Goal: Information Seeking & Learning: Learn about a topic

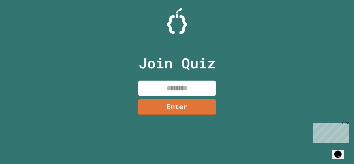
click at [166, 80] on div "Join Quiz Enter" at bounding box center [176, 82] width 87 height 138
click at [167, 86] on input at bounding box center [177, 88] width 78 height 15
type input "********"
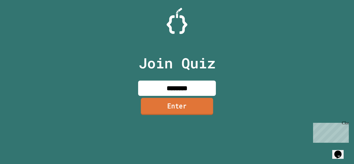
click at [164, 103] on link "Enter" at bounding box center [177, 106] width 72 height 17
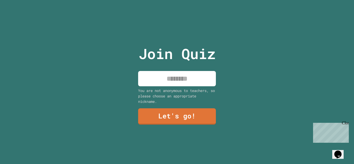
click at [162, 87] on div "Join Quiz You are not anonymous to teachers, so please choose an appropriate ni…" at bounding box center [176, 82] width 87 height 164
click at [162, 83] on input at bounding box center [177, 78] width 78 height 15
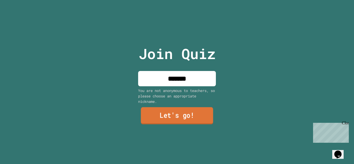
type input "*******"
click at [165, 112] on link "Let's go!" at bounding box center [177, 115] width 72 height 17
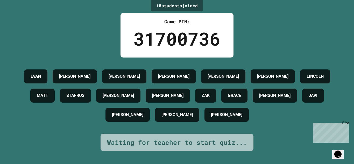
click at [150, 112] on div "[PERSON_NAME]" at bounding box center [127, 115] width 44 height 14
click at [339, 154] on icon "Chat widget" at bounding box center [337, 154] width 7 height 8
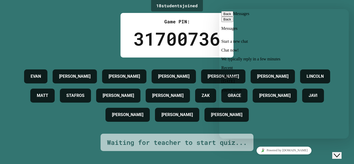
click at [289, 89] on div "you're mean" at bounding box center [283, 90] width 125 height 5
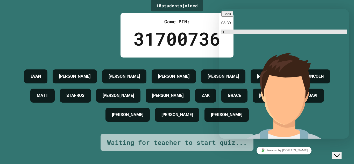
scroll to position [23, 0]
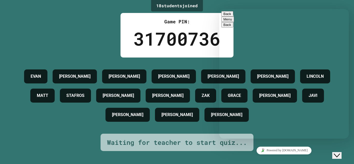
click at [223, 162] on icon "Rate this chat" at bounding box center [223, 162] width 0 height 0
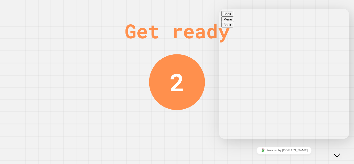
click at [340, 153] on div "Close Chat This icon closes the chat window." at bounding box center [337, 155] width 6 height 6
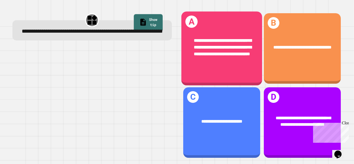
click at [209, 49] on span "**********" at bounding box center [223, 47] width 58 height 18
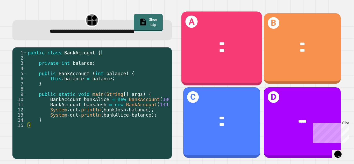
click at [196, 71] on div "A *** ***" at bounding box center [221, 48] width 81 height 74
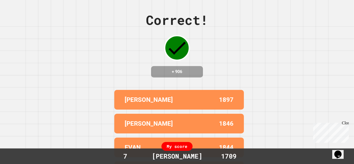
click at [196, 71] on h4 "+ 906" at bounding box center [176, 72] width 41 height 6
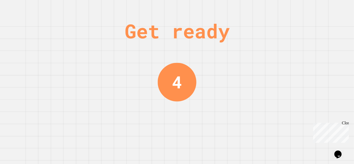
scroll to position [0, 0]
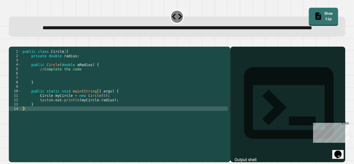
click at [326, 15] on link "Show tip" at bounding box center [322, 17] width 29 height 18
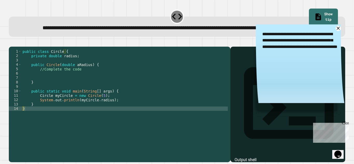
click at [334, 37] on textarea "**********" at bounding box center [300, 43] width 89 height 38
click at [333, 37] on textarea "**********" at bounding box center [300, 43] width 89 height 38
click at [109, 118] on div "public class Circle { private double radius ; public Circle ( double aRadius ) …" at bounding box center [124, 97] width 206 height 97
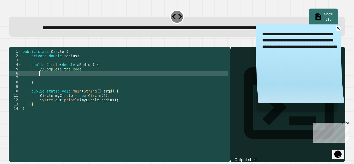
click at [44, 88] on div "public class Circle { private double radius ; public Circle ( double aRadius ) …" at bounding box center [124, 97] width 206 height 97
click at [38, 87] on div "public class Circle { private double radius ; public Circle ( double aRadius ) …" at bounding box center [124, 97] width 206 height 97
type textarea "*"
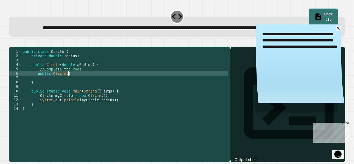
type textarea "**********"
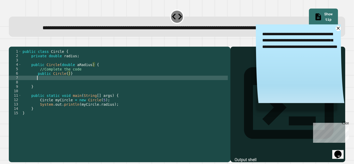
scroll to position [0, 2]
type textarea "*"
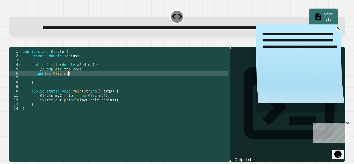
type textarea "**********"
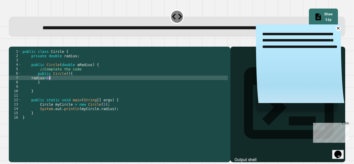
scroll to position [0, 3]
type textarea "**********"
click at [11, 42] on icon "button" at bounding box center [11, 42] width 0 height 0
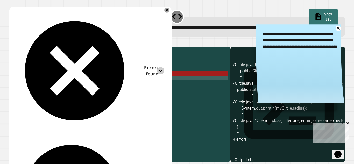
click at [162, 67] on icon at bounding box center [160, 70] width 7 height 7
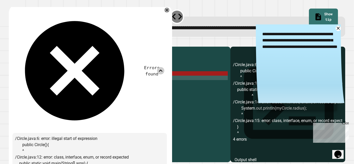
click at [120, 142] on div "public class Circle { private double radius ; public Circle ( double aRadius ) …" at bounding box center [124, 97] width 206 height 97
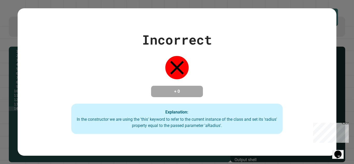
click at [3, 44] on div "Incorrect + 0 Explanation: In the constructor we are using the 'this' keyword t…" at bounding box center [177, 82] width 354 height 164
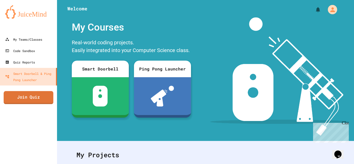
click at [9, 99] on link "Join Quiz" at bounding box center [29, 97] width 50 height 13
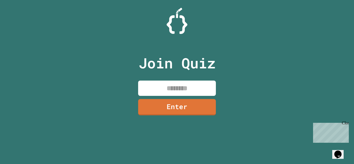
click at [196, 90] on input at bounding box center [177, 88] width 78 height 15
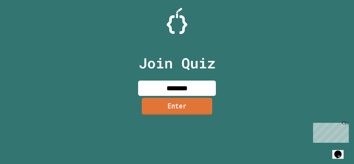
type input "********"
click at [192, 107] on link "Enter" at bounding box center [177, 106] width 70 height 17
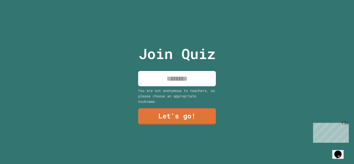
click at [175, 80] on input at bounding box center [177, 78] width 78 height 15
type input "*******"
click at [179, 119] on link "Let's go!" at bounding box center [176, 115] width 77 height 17
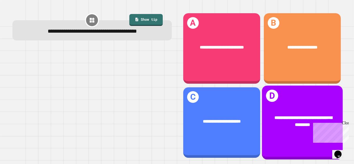
click at [291, 138] on div "**********" at bounding box center [302, 122] width 81 height 74
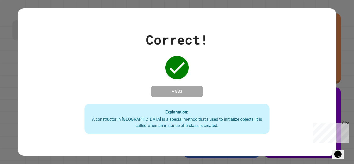
click at [296, 18] on div "Correct! + 833 Explanation: A constructor in Java is a special method that's us…" at bounding box center [177, 82] width 318 height 148
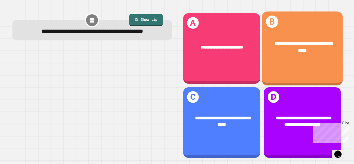
click at [295, 76] on div "**********" at bounding box center [302, 48] width 81 height 74
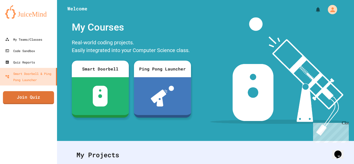
click at [35, 100] on link "Join Quiz" at bounding box center [28, 97] width 51 height 13
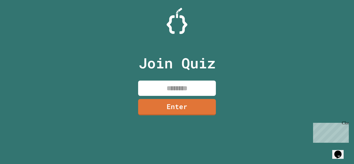
click at [153, 84] on input at bounding box center [177, 88] width 78 height 15
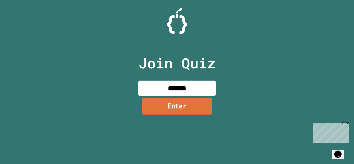
click at [152, 106] on link "Enter" at bounding box center [177, 106] width 70 height 17
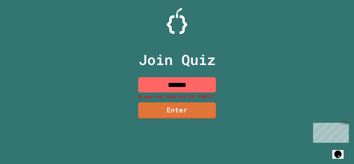
click at [187, 81] on input "*******" at bounding box center [177, 84] width 78 height 15
click at [170, 85] on input "*******" at bounding box center [177, 84] width 78 height 15
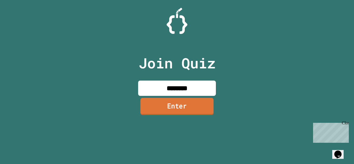
type input "********"
click at [171, 109] on link "Enter" at bounding box center [177, 106] width 78 height 17
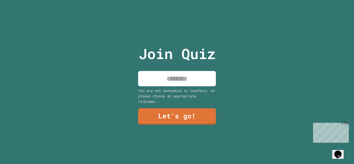
click at [173, 83] on input at bounding box center [177, 78] width 78 height 15
type input "*******"
click at [171, 122] on link "Let's go!" at bounding box center [177, 115] width 79 height 17
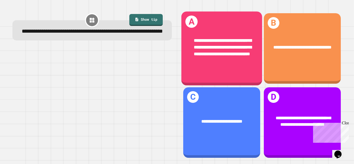
click at [234, 75] on div "**********" at bounding box center [221, 48] width 81 height 74
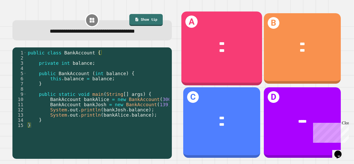
click at [222, 74] on div "A *** ***" at bounding box center [221, 48] width 81 height 74
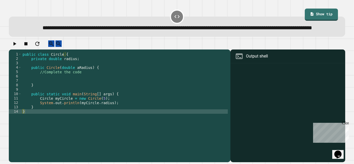
click at [30, 89] on div "public class Circle { private double radius ; public Circle ( double aRadius ) …" at bounding box center [124, 100] width 206 height 97
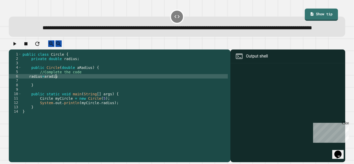
scroll to position [0, 5]
click at [45, 91] on div "public class Circle { private double radius ; public Circle ( double aRadius ) …" at bounding box center [124, 100] width 206 height 97
click at [18, 47] on icon "button" at bounding box center [14, 44] width 6 height 6
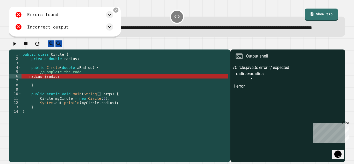
click at [45, 90] on div "public class Circle { private double radius ; public Circle ( double aRadius ) …" at bounding box center [124, 100] width 206 height 97
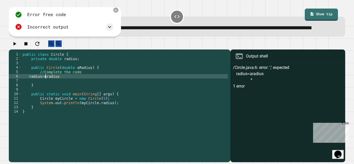
click at [18, 47] on icon "button" at bounding box center [14, 44] width 6 height 6
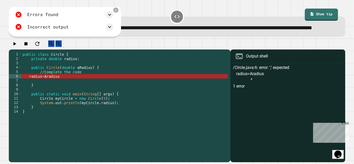
click at [46, 90] on div "public class Circle { private double radius ; public Circle ( double aRadius ) …" at bounding box center [124, 100] width 206 height 97
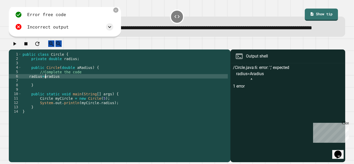
click at [61, 90] on div "public class Circle { private double radius ; public Circle ( double aRadius ) …" at bounding box center [124, 100] width 206 height 97
click at [59, 90] on div "public class Circle { private double radius ; public Circle ( double aRadius ) …" at bounding box center [124, 100] width 206 height 97
click at [18, 47] on icon "button" at bounding box center [14, 44] width 6 height 6
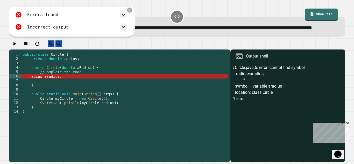
click at [46, 89] on div "public class Circle { private double radius ; public Circle ( double aRadius ) …" at bounding box center [124, 100] width 206 height 97
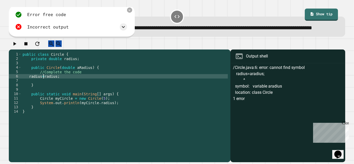
scroll to position [0, 3]
click at [17, 47] on button "button" at bounding box center [14, 43] width 6 height 6
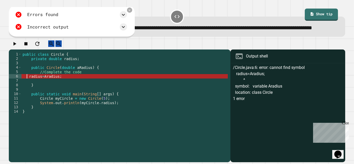
click at [27, 91] on div "public class Circle { private double radius ; public Circle ( double aRadius ) …" at bounding box center [124, 100] width 206 height 97
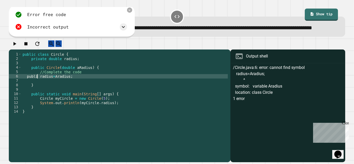
scroll to position [0, 2]
click at [17, 47] on icon "button" at bounding box center [14, 44] width 6 height 6
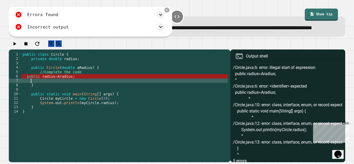
scroll to position [0, 1]
click at [41, 91] on div "public class Circle { private double radius ; public Circle ( double aRadius ) …" at bounding box center [124, 100] width 206 height 97
click at [41, 90] on div "public class Circle { private double radius ; public Circle ( double aRadius ) …" at bounding box center [124, 100] width 206 height 97
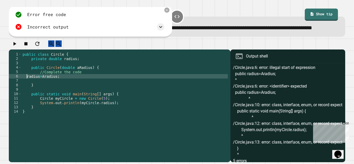
click at [16, 46] on icon "button" at bounding box center [14, 44] width 3 height 4
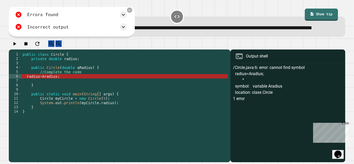
click at [29, 90] on div "public class Circle { private double radius ; public Circle ( double aRadius ) …" at bounding box center [124, 100] width 206 height 97
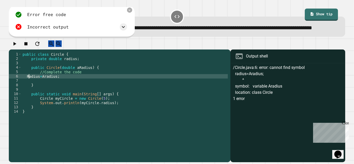
scroll to position [0, 1]
click at [18, 47] on icon "button" at bounding box center [14, 44] width 6 height 6
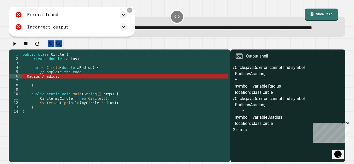
click at [28, 88] on div "public class Circle { private double radius ; public Circle ( double aRadius ) …" at bounding box center [124, 100] width 206 height 97
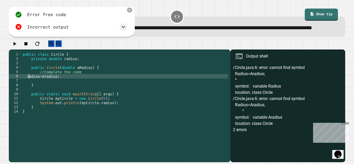
click at [46, 90] on div "public class Circle { private double radius ; public Circle ( double aRadius ) …" at bounding box center [124, 100] width 206 height 97
type textarea "**********"
click at [16, 47] on icon "button" at bounding box center [14, 44] width 6 height 6
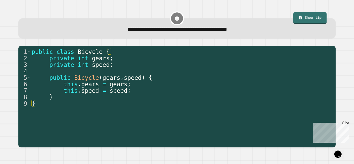
click at [313, 19] on link "Show tip" at bounding box center [309, 18] width 33 height 12
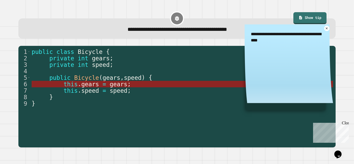
click at [76, 83] on span "this" at bounding box center [70, 84] width 14 height 7
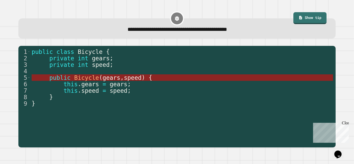
click at [76, 77] on span "Bicycle" at bounding box center [86, 77] width 25 height 7
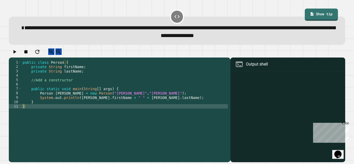
click at [71, 85] on div "public class Person { private String firstName ; private String lastName ; //Ad…" at bounding box center [124, 108] width 206 height 97
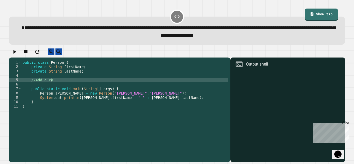
scroll to position [0, 4]
type textarea "**********"
click at [40, 52] on icon "button" at bounding box center [37, 52] width 6 height 6
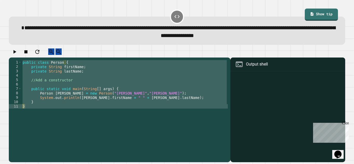
scroll to position [0, 1]
click at [70, 73] on div "public class Person { private String firstName ; private String lastName ; //Ad…" at bounding box center [124, 104] width 206 height 88
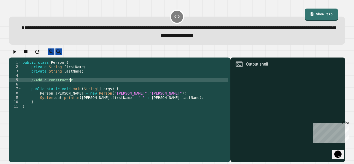
click at [71, 84] on div "public class Person { private String firstName ; private String lastName ; //Ad…" at bounding box center [124, 108] width 206 height 97
click at [24, 90] on div "public class Person { private String firstName ; private String lastName ; //Ad…" at bounding box center [124, 108] width 206 height 97
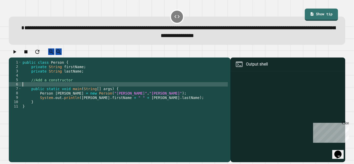
scroll to position [0, 0]
click at [28, 90] on div "public class Person { private String firstName ; private String lastName ; //Ad…" at bounding box center [124, 108] width 206 height 97
click at [23, 89] on div "public class Person { private String firstName ; private String lastName ; //Ad…" at bounding box center [124, 108] width 206 height 97
type textarea "**********"
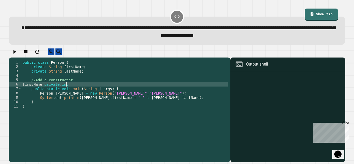
scroll to position [0, 0]
type textarea "**********"
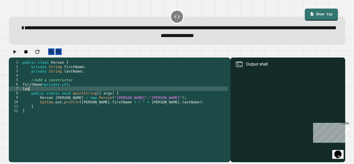
scroll to position [0, 1]
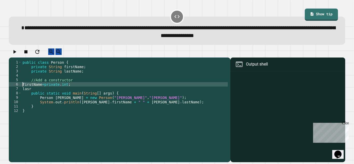
click at [23, 90] on div "public class Person { private String firstName ; private String lastName ; //Ad…" at bounding box center [124, 108] width 206 height 97
click at [56, 90] on div "public class Person { private String firstName ; private String lastName ; //Ad…" at bounding box center [124, 108] width 206 height 97
click at [78, 90] on div "public class Person { private String firstName ; private String lastName ; //Ad…" at bounding box center [124, 108] width 206 height 97
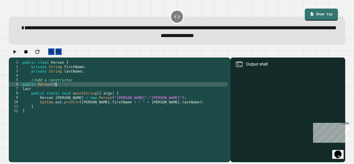
scroll to position [0, 4]
click at [48, 94] on div "public class Person { private String firstName ; private String lastName ; //Ad…" at bounding box center [124, 108] width 206 height 97
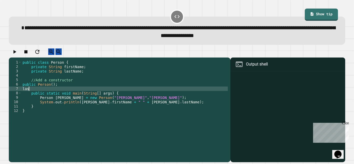
scroll to position [0, 0]
type textarea "*"
type textarea "**********"
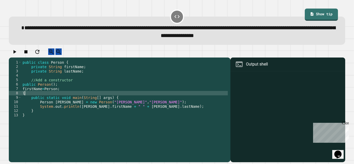
scroll to position [0, 0]
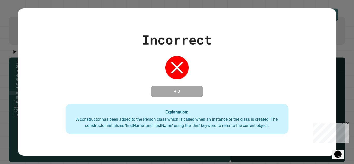
type textarea "**********"
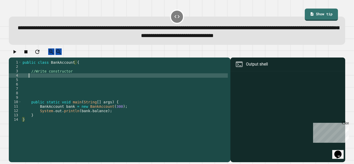
click at [28, 81] on div "public class BankAccount { //Write constructor public static void main ( String…" at bounding box center [124, 108] width 206 height 97
click at [64, 81] on div "public class BankAccount { //Write constructor private int bank balance public …" at bounding box center [124, 108] width 206 height 97
click at [64, 81] on div "public class BankAccount { //Write constructor private int bankbalance public s…" at bounding box center [124, 108] width 206 height 97
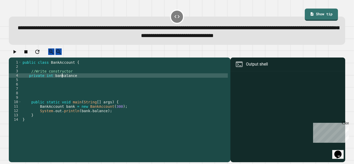
scroll to position [0, 5]
click at [83, 82] on div "public class BankAccount { //Write constructor private int bankBalance public s…" at bounding box center [124, 108] width 206 height 97
type textarea "**********"
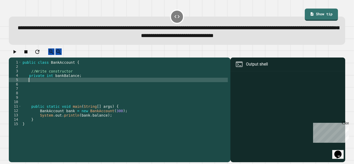
scroll to position [0, 1]
type textarea "*"
click at [83, 85] on div "public class BankAccount { //Write constructor private int bankBalance ; public…" at bounding box center [124, 108] width 206 height 97
type textarea "**********"
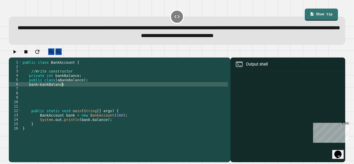
scroll to position [0, 5]
click at [13, 55] on button "button" at bounding box center [14, 51] width 6 height 6
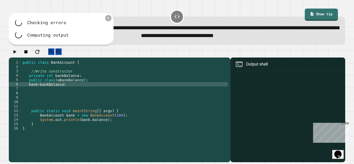
click at [108, 19] on icon at bounding box center [108, 18] width 3 height 3
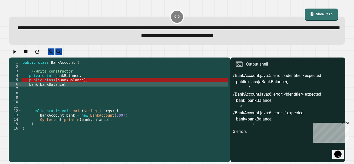
click at [40, 78] on div "public class BankAccount { //Write constructor private int bankBalance ; public…" at bounding box center [124, 108] width 206 height 97
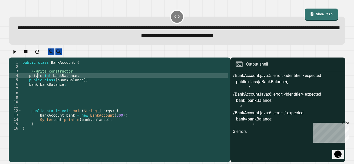
scroll to position [0, 2]
click at [67, 91] on div "public class BankAccount { //Write constructor privte int bankBalance ; public …" at bounding box center [124, 108] width 206 height 97
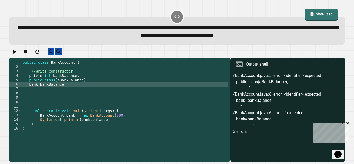
scroll to position [0, 5]
click at [17, 55] on icon "button" at bounding box center [14, 52] width 6 height 6
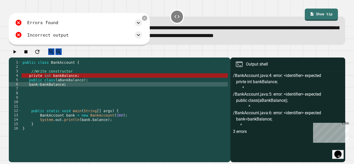
click at [50, 89] on div "public class BankAccount { //Write constructor privte int bankBalance ; public …" at bounding box center [124, 108] width 206 height 97
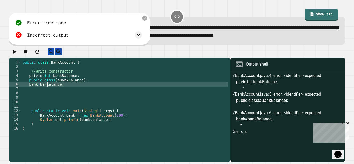
scroll to position [0, 4]
click at [60, 85] on div "public class BankAccount { //Write constructor privte int bankBalance ; public …" at bounding box center [124, 108] width 206 height 97
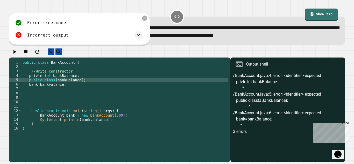
scroll to position [0, 5]
click at [68, 85] on div "public class BankAccount { //Write constructor privte int bankBalance ; public …" at bounding box center [124, 108] width 206 height 97
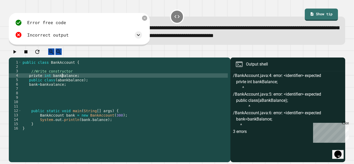
click at [62, 80] on div "public class BankAccount { //Write constructor privte int bankBalance ; public …" at bounding box center [124, 108] width 206 height 97
click at [18, 52] on icon "button" at bounding box center [14, 52] width 6 height 6
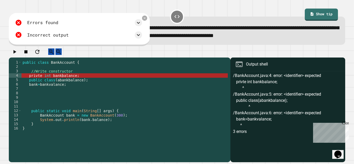
click at [66, 89] on div "public class BankAccount { //Write constructor privte int bankbalance ; public …" at bounding box center [124, 108] width 206 height 97
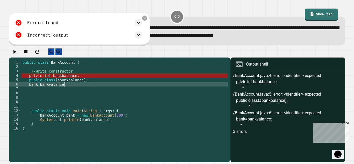
scroll to position [0, 5]
click at [37, 89] on div "public class BankAccount { //Write constructor privte int bankbalance ; public …" at bounding box center [124, 108] width 206 height 97
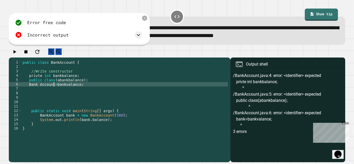
scroll to position [0, 4]
click at [15, 55] on icon "button" at bounding box center [14, 52] width 6 height 6
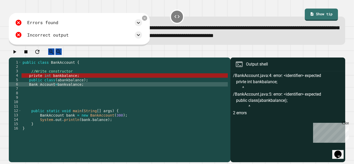
click at [54, 85] on div "public class BankAccount { //Write constructor privte int bankbalance ; public …" at bounding box center [124, 108] width 206 height 97
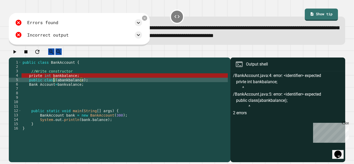
click at [57, 87] on div "public class BankAccount { //Write constructor privte int bankbalance ; public …" at bounding box center [124, 108] width 206 height 97
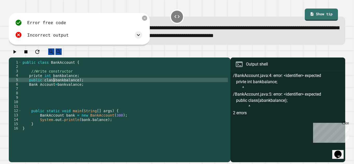
scroll to position [0, 4]
type textarea "**********"
click at [18, 52] on icon "button" at bounding box center [14, 52] width 6 height 6
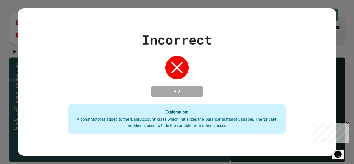
click at [339, 150] on icon "Opens Chat This icon Opens the chat window." at bounding box center [338, 154] width 8 height 8
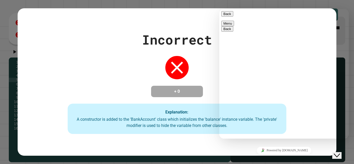
scroll to position [16, 0]
click at [219, 9] on icon "Insert emoji" at bounding box center [219, 9] width 0 height 0
click at [219, 9] on span "Insert emoji" at bounding box center [219, 9] width 0 height 0
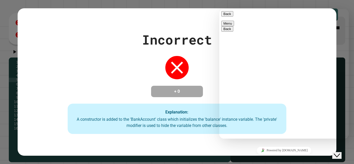
click at [338, 152] on button "Close Chat This icon closes the chat window." at bounding box center [336, 155] width 9 height 7
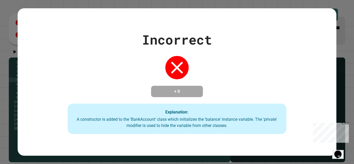
click at [335, 150] on div "Opens Chat This icon Opens the chat window." at bounding box center [338, 154] width 8 height 8
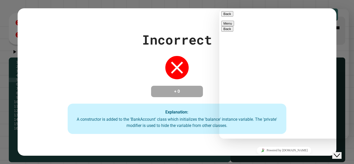
click at [219, 9] on textarea at bounding box center [219, 9] width 0 height 0
type textarea "*"
type textarea "**********"
click at [340, 152] on icon "Close Chat This icon closes the chat window." at bounding box center [337, 155] width 6 height 6
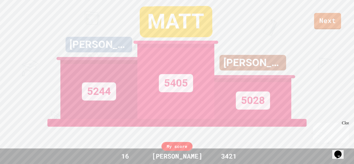
click at [342, 153] on icon "Opens Chat This icon Opens the chat window." at bounding box center [338, 154] width 8 height 8
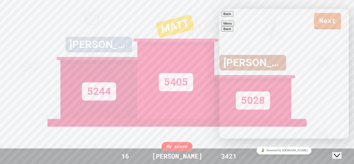
click at [340, 152] on div "Close Chat This icon closes the chat window." at bounding box center [337, 155] width 6 height 6
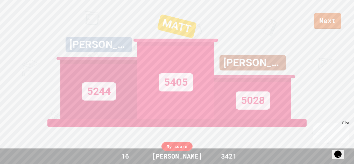
click at [140, 68] on div "5405" at bounding box center [175, 80] width 77 height 77
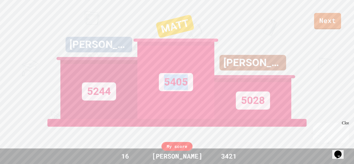
click at [140, 68] on div "5405" at bounding box center [175, 80] width 77 height 77
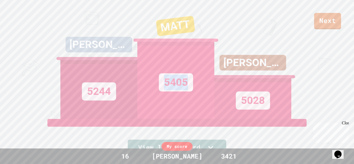
click at [140, 68] on div "5405" at bounding box center [175, 80] width 77 height 77
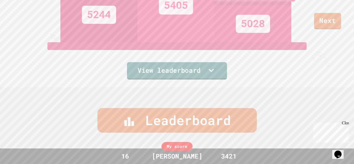
click at [182, 76] on link "View leaderboard" at bounding box center [177, 70] width 100 height 17
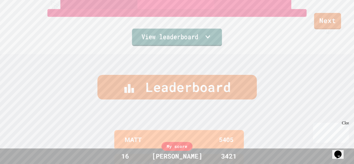
click at [181, 35] on link "View leaderboard" at bounding box center [177, 36] width 90 height 17
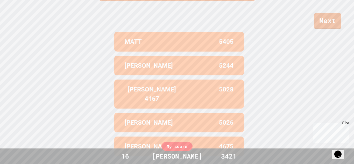
scroll to position [214, 0]
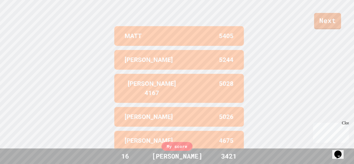
click at [335, 157] on button "Opens Chat This icon Opens the chat window." at bounding box center [337, 154] width 11 height 9
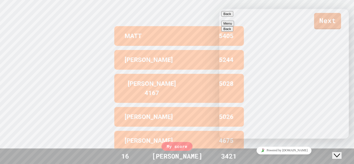
click at [219, 9] on div "Search Emoji Smileys & People Animals & Nature Food & Drink Activities Travel &…" at bounding box center [219, 9] width 0 height 0
click at [230, 17] on div "Back" at bounding box center [283, 13] width 125 height 5
click at [231, 16] on span "Back" at bounding box center [231, 14] width 0 height 4
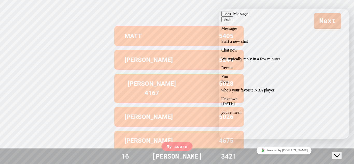
click at [264, 57] on p "We typically reply in a few minutes" at bounding box center [283, 59] width 125 height 5
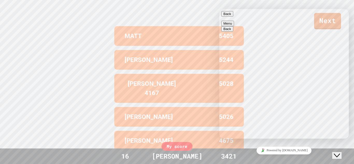
click at [229, 17] on button "Back" at bounding box center [227, 13] width 12 height 5
click at [253, 140] on div "Leaderboard MATT 5405 WILLIAM 5244 DOMINIC 4167 5028 ELEANOR 5026 CORINNE 4675 …" at bounding box center [177, 61] width 354 height 223
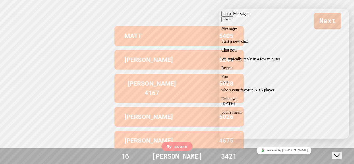
click at [268, 110] on p "you're mean" at bounding box center [283, 112] width 125 height 5
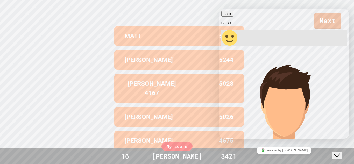
scroll to position [26, 0]
click at [340, 152] on div "Close Chat This icon closes the chat window." at bounding box center [337, 155] width 6 height 6
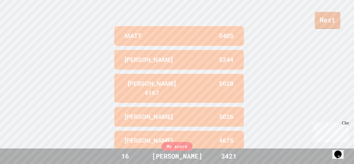
click at [318, 27] on link "Next" at bounding box center [328, 20] width 26 height 17
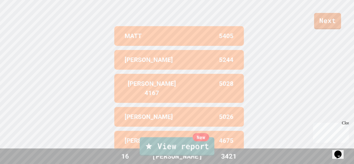
click at [181, 149] on link "New View report" at bounding box center [177, 146] width 75 height 19
click at [169, 155] on link "New View report" at bounding box center [176, 146] width 67 height 19
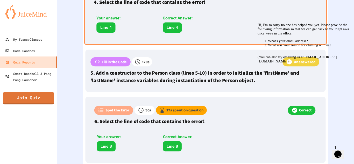
scroll to position [449, 0]
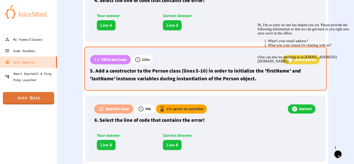
click at [110, 83] on div "Fill in the Code 120 s Unanswered 5. Add a constructor to the Person class (lin…" at bounding box center [205, 69] width 243 height 44
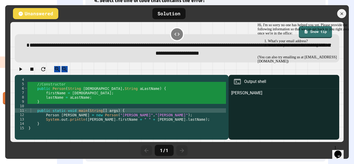
scroll to position [4, 0]
click at [42, 12] on div "Unanswered" at bounding box center [35, 13] width 45 height 11
click at [153, 108] on div "//Constructor public Person ( String aFirstName , String aLastName ) { firstNam…" at bounding box center [126, 108] width 198 height 62
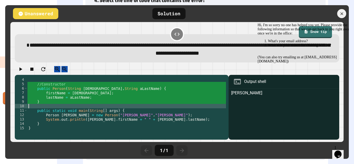
click at [153, 108] on div "//Constructor public Person ( String aFirstName , String aLastName ) { firstNam…" at bounding box center [126, 108] width 198 height 62
click at [337, 12] on div at bounding box center [341, 13] width 11 height 11
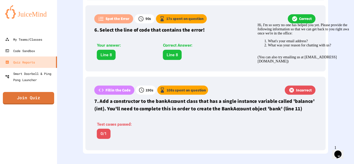
click at [76, 121] on div "Reports Live Finished Parameterized Constructors [PERSON_NAME] 16 Score 3421 5 …" at bounding box center [205, 82] width 297 height 164
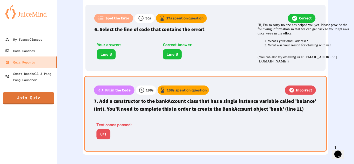
click at [106, 119] on div "Test cases passed: 0/1" at bounding box center [161, 129] width 134 height 25
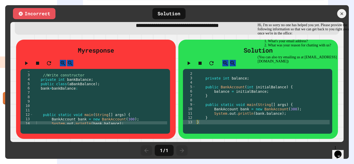
scroll to position [32, 0]
